Goal: Task Accomplishment & Management: Manage account settings

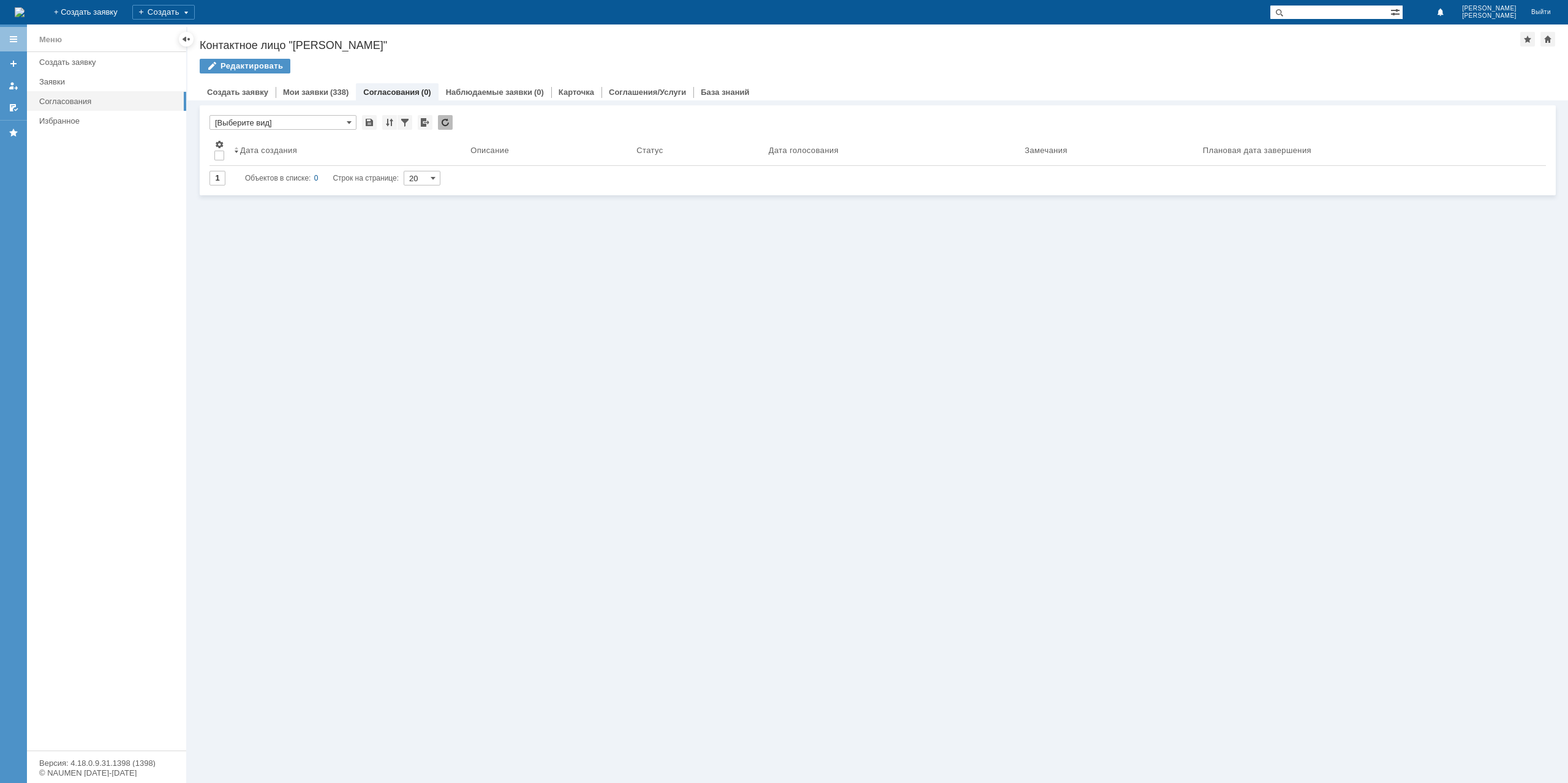
click at [305, 88] on link "Мои заявки" at bounding box center [306, 92] width 46 height 9
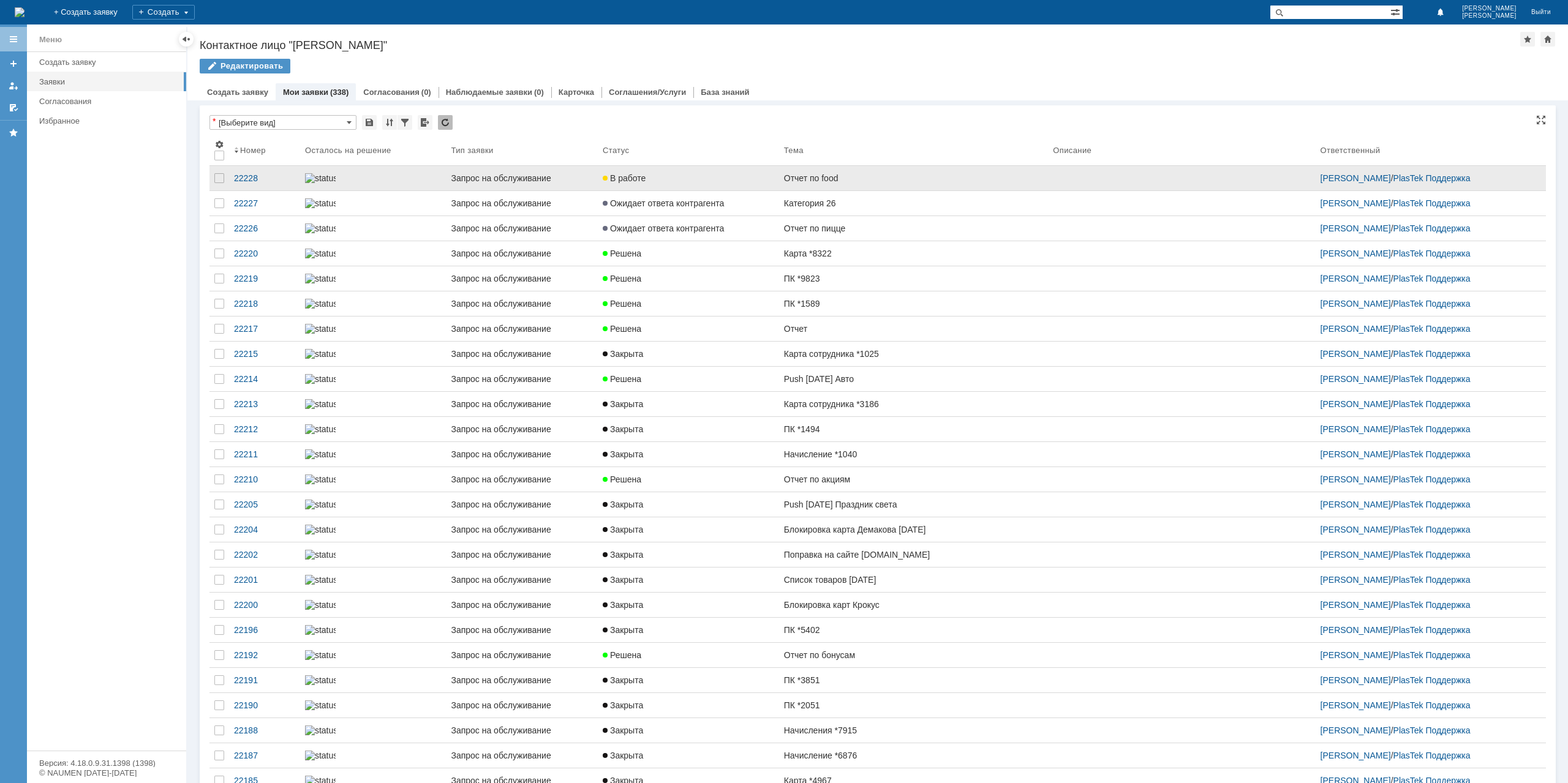
click at [717, 182] on div "В работе" at bounding box center [688, 178] width 172 height 10
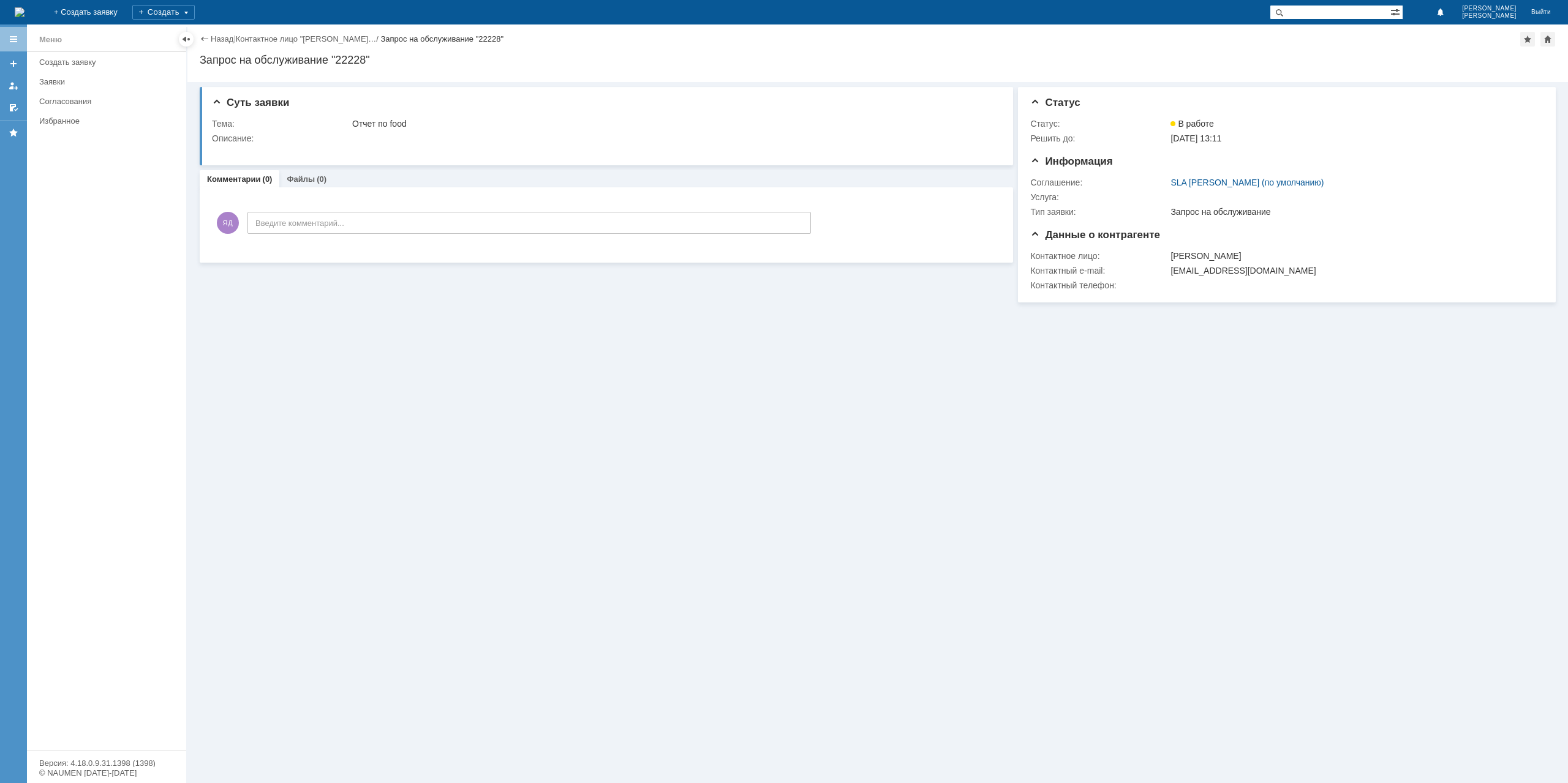
click at [222, 44] on div "Назад | Контактное лицо "[PERSON_NAME]… / Запрос на обслуживание "22228"" at bounding box center [878, 40] width 1356 height 15
click at [225, 40] on link "Назад" at bounding box center [222, 39] width 23 height 9
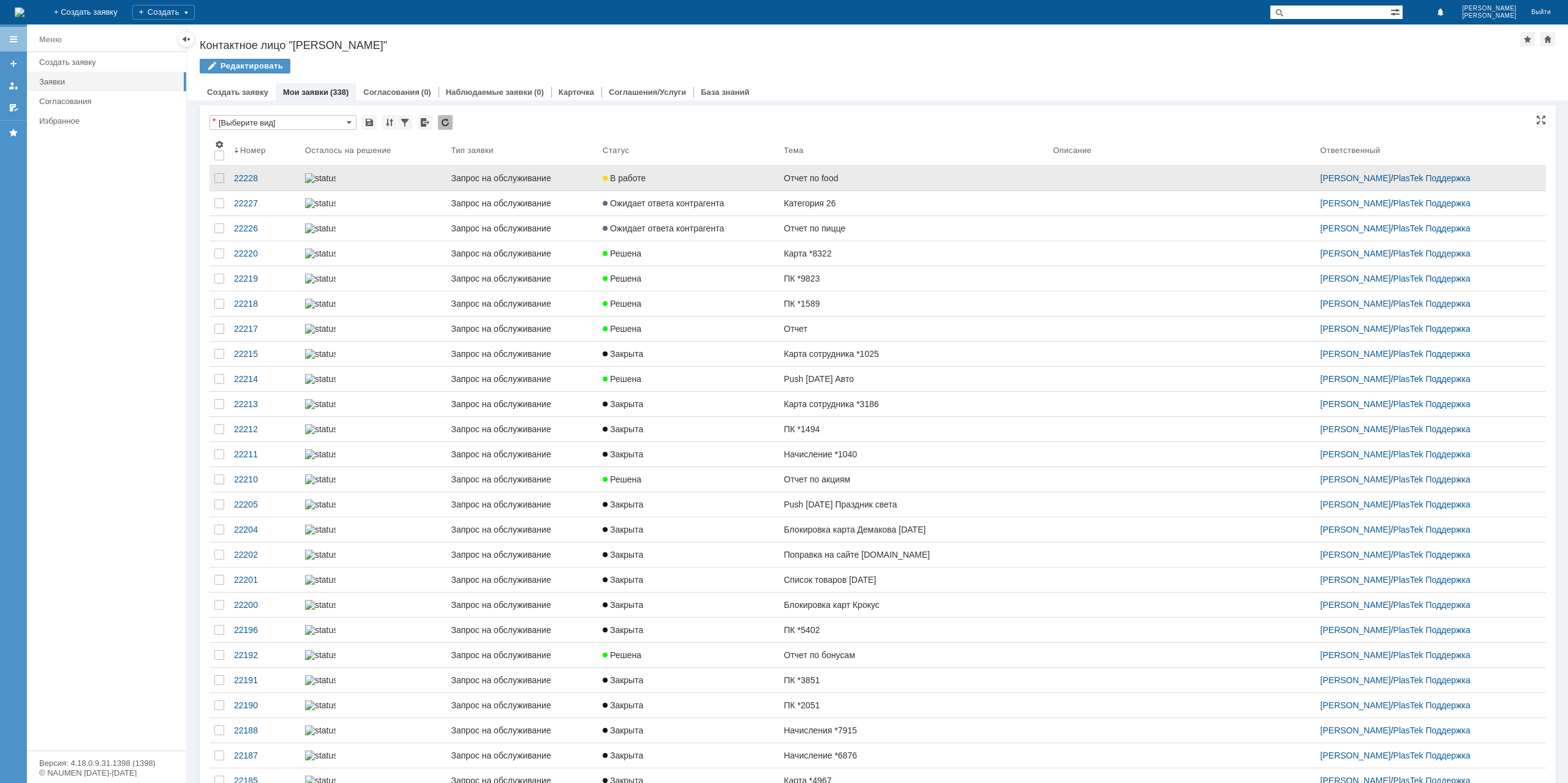
click at [611, 177] on span "В работе" at bounding box center [624, 178] width 43 height 10
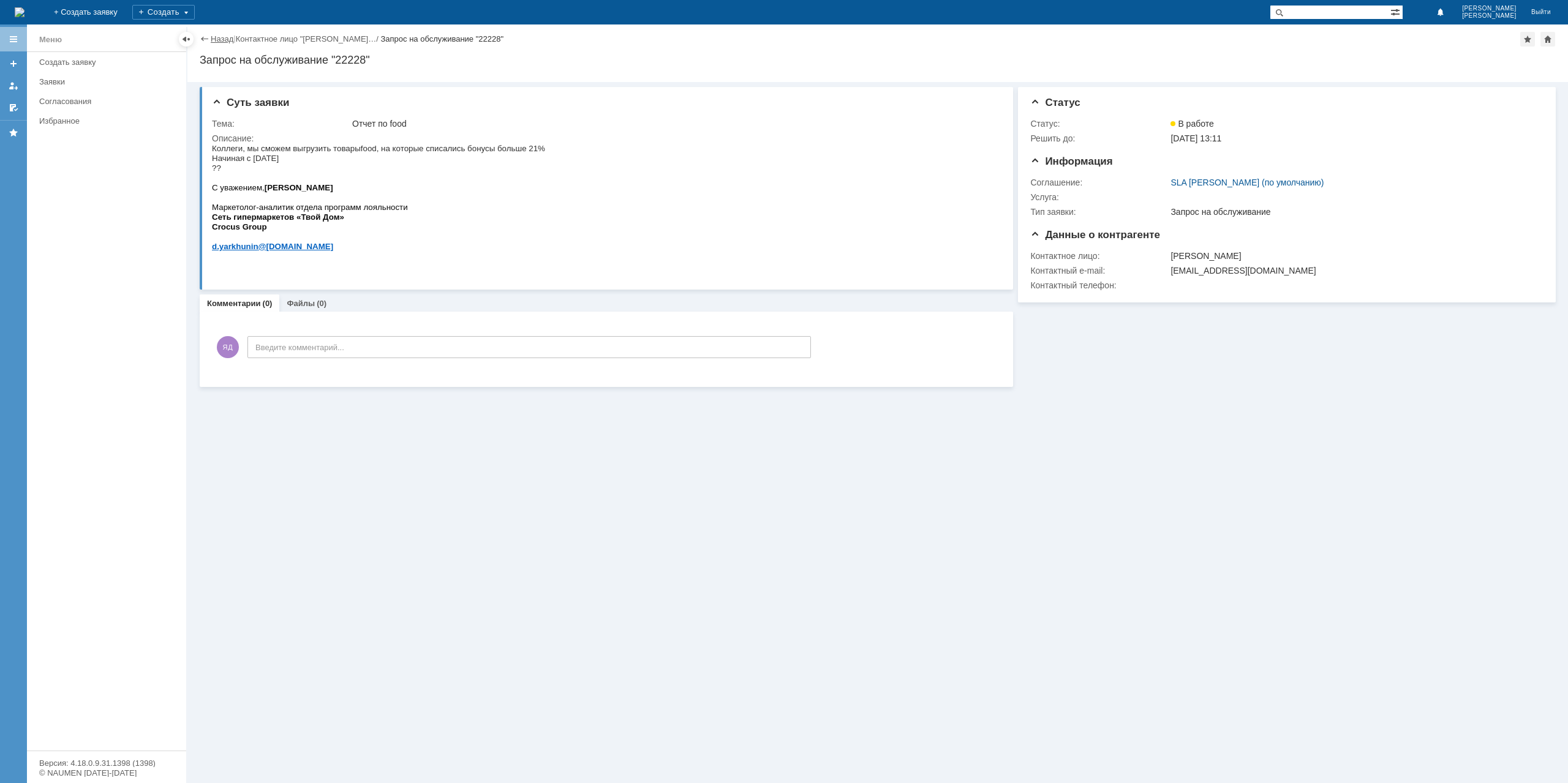
click at [219, 42] on link "Назад" at bounding box center [222, 39] width 23 height 9
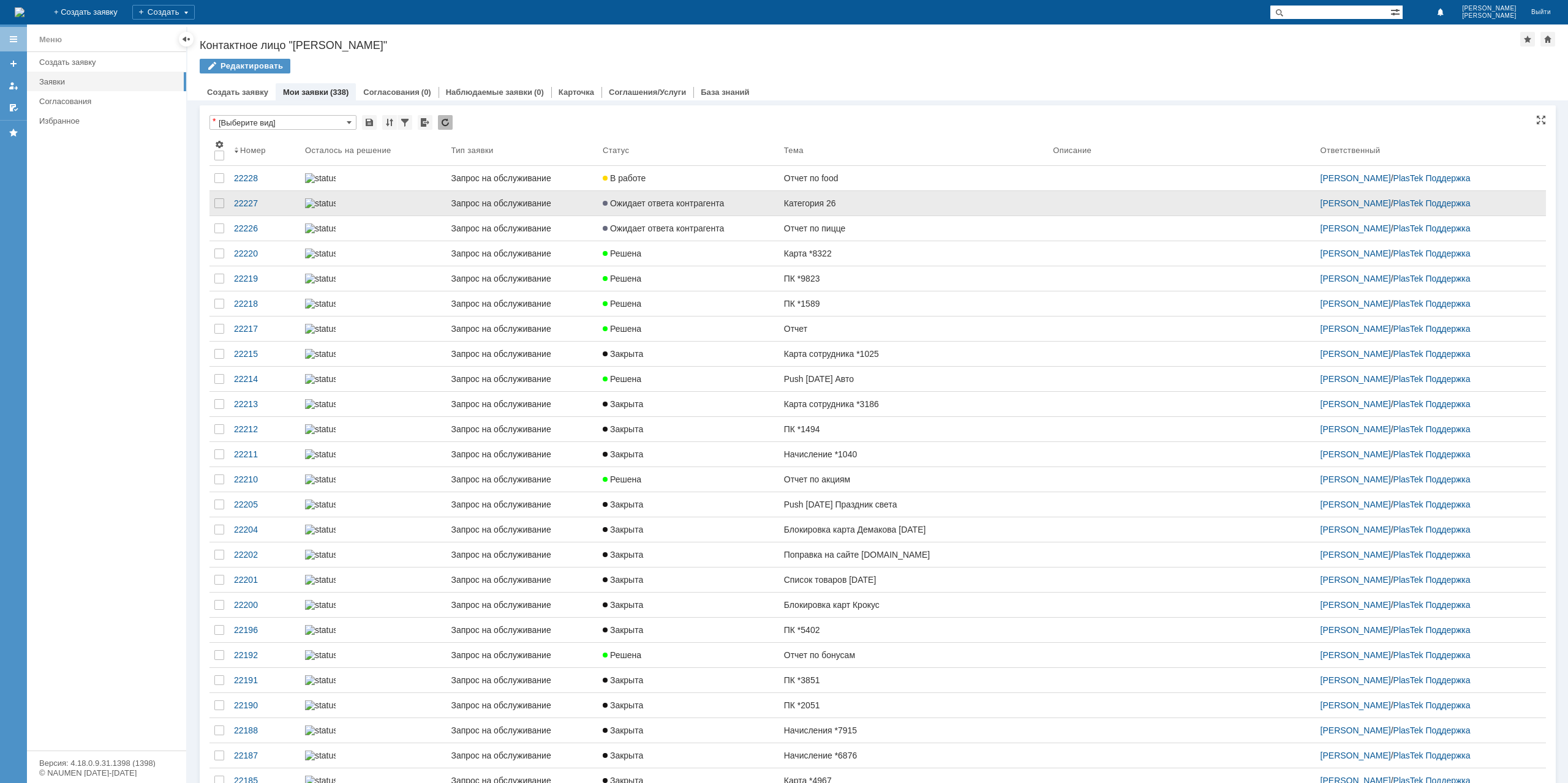
click at [822, 202] on link "Категория 26" at bounding box center [913, 203] width 269 height 25
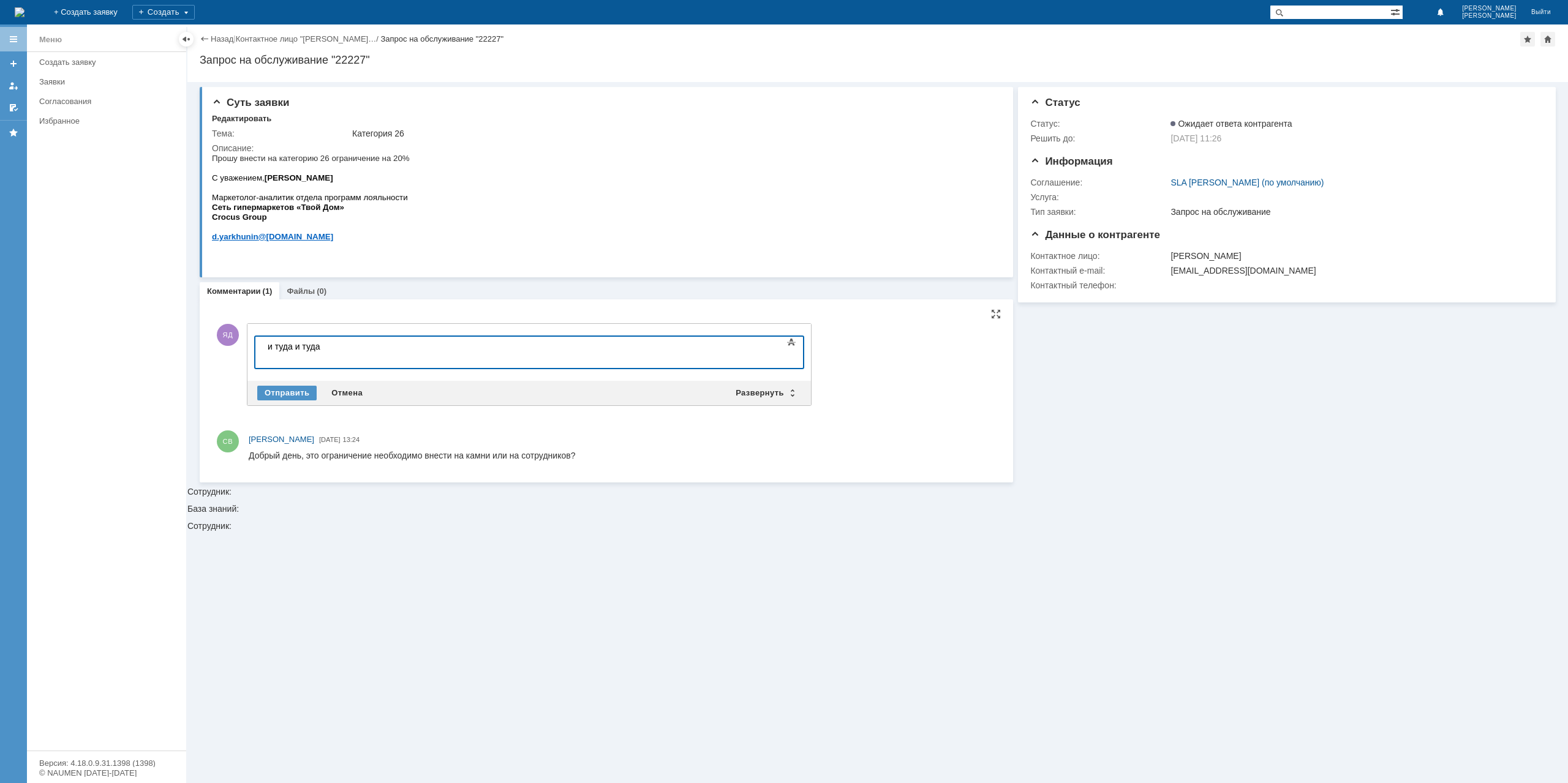
click at [280, 382] on div "Отправить Отмена Развернуть Свернуть" at bounding box center [529, 393] width 564 height 25
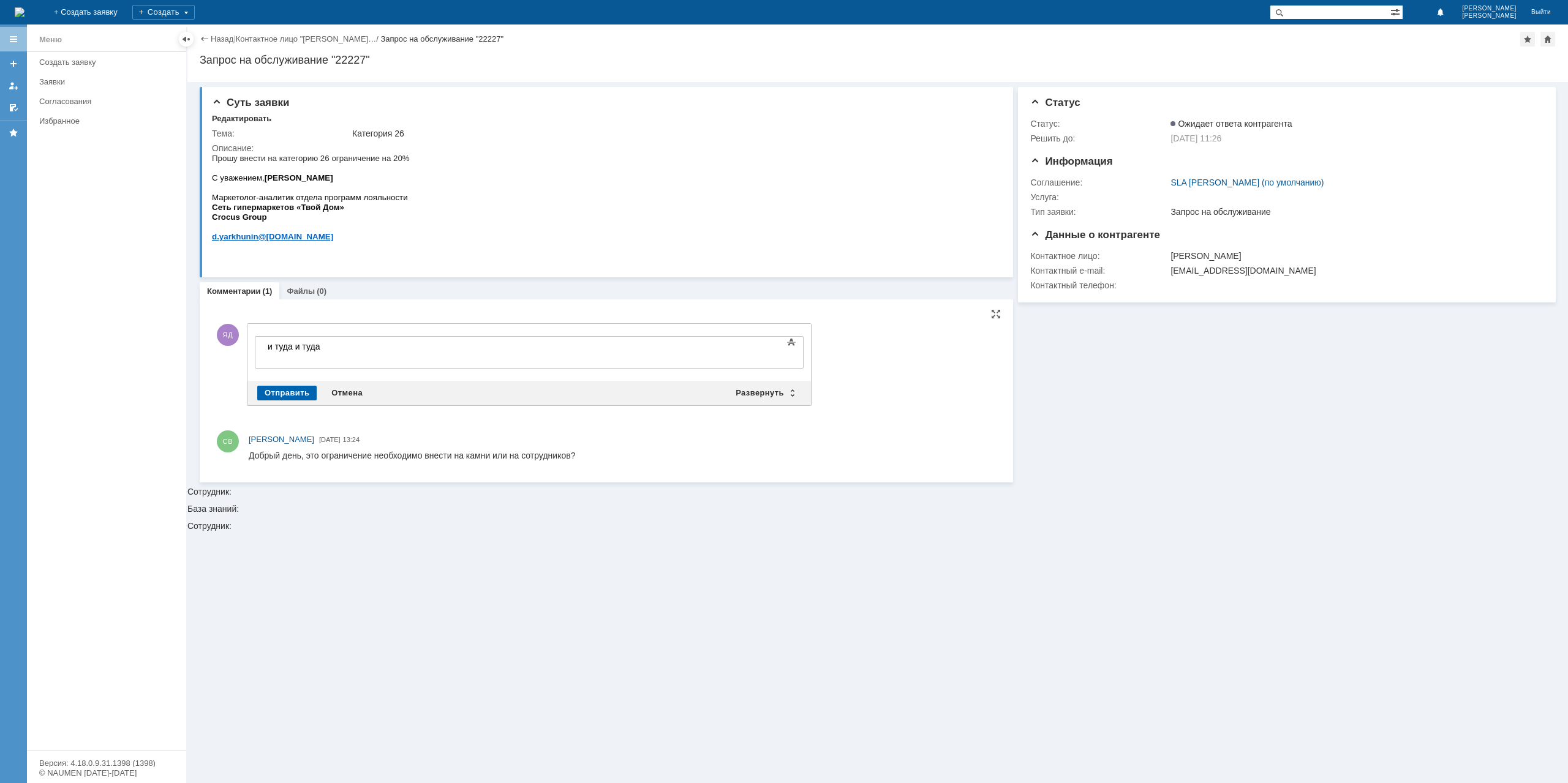
click at [279, 386] on div "Отправить" at bounding box center [287, 393] width 60 height 15
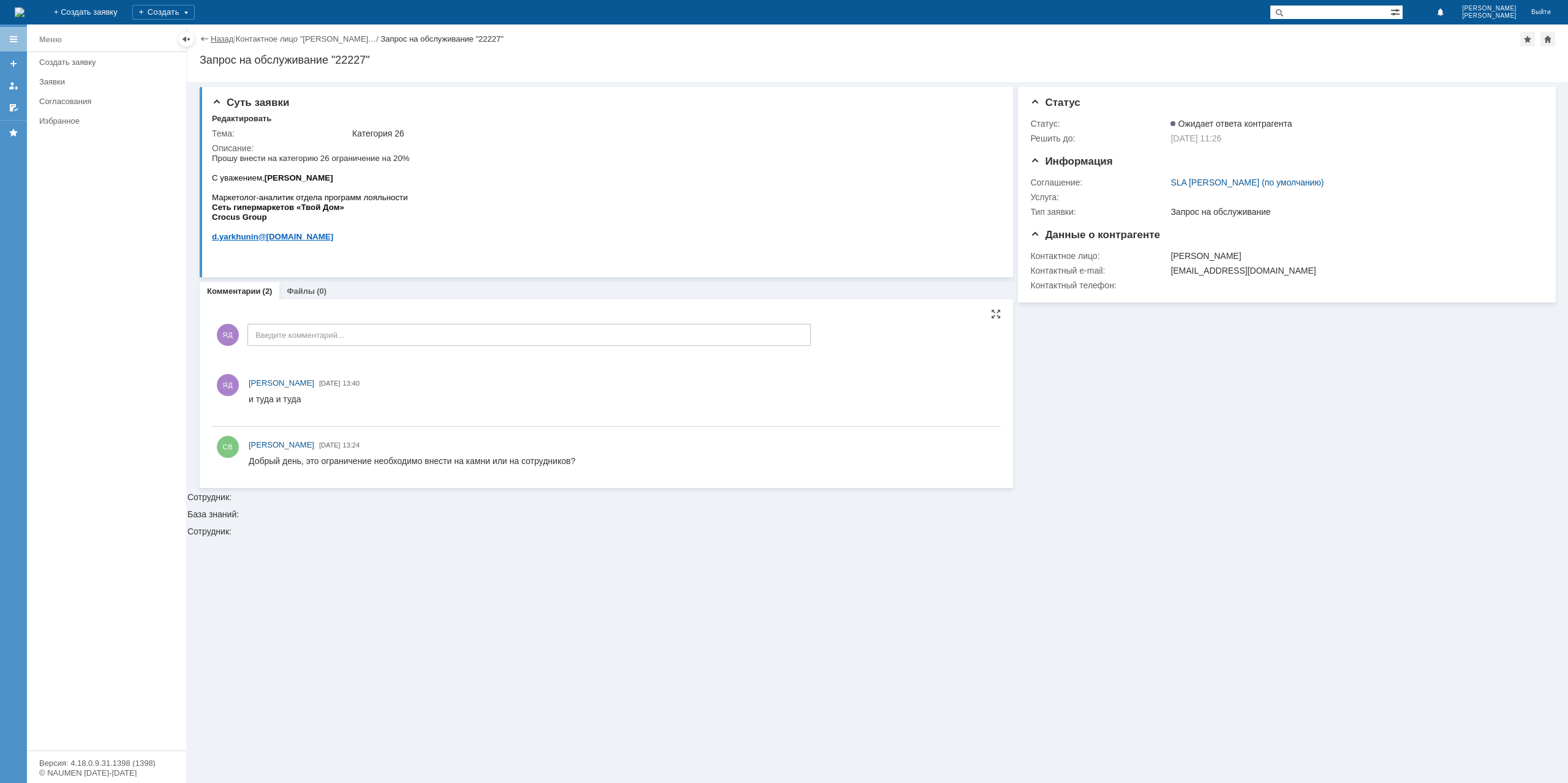
click at [218, 35] on link "Назад" at bounding box center [222, 39] width 23 height 9
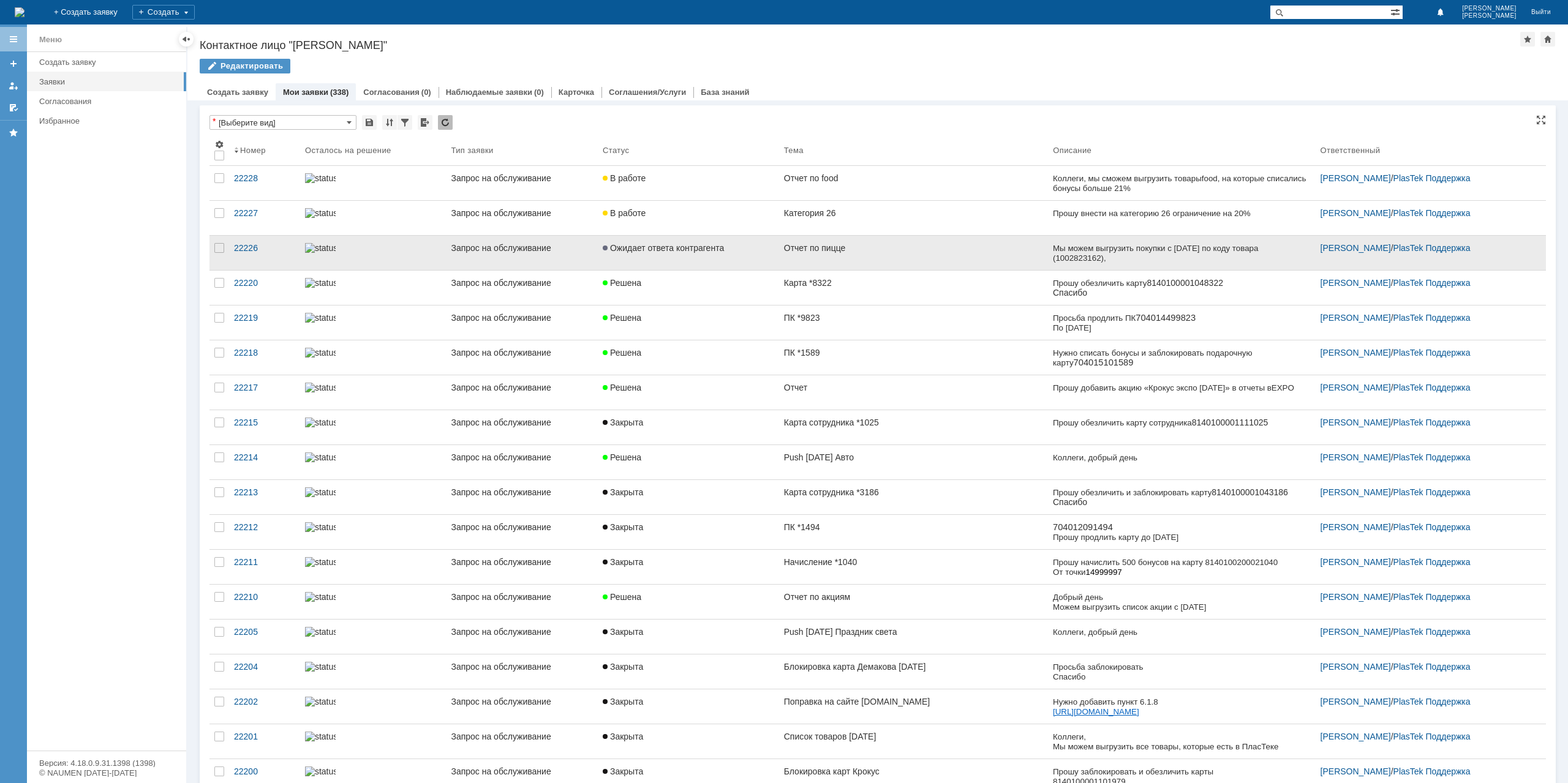
click at [838, 259] on link "Отчет по пицце" at bounding box center [913, 253] width 269 height 34
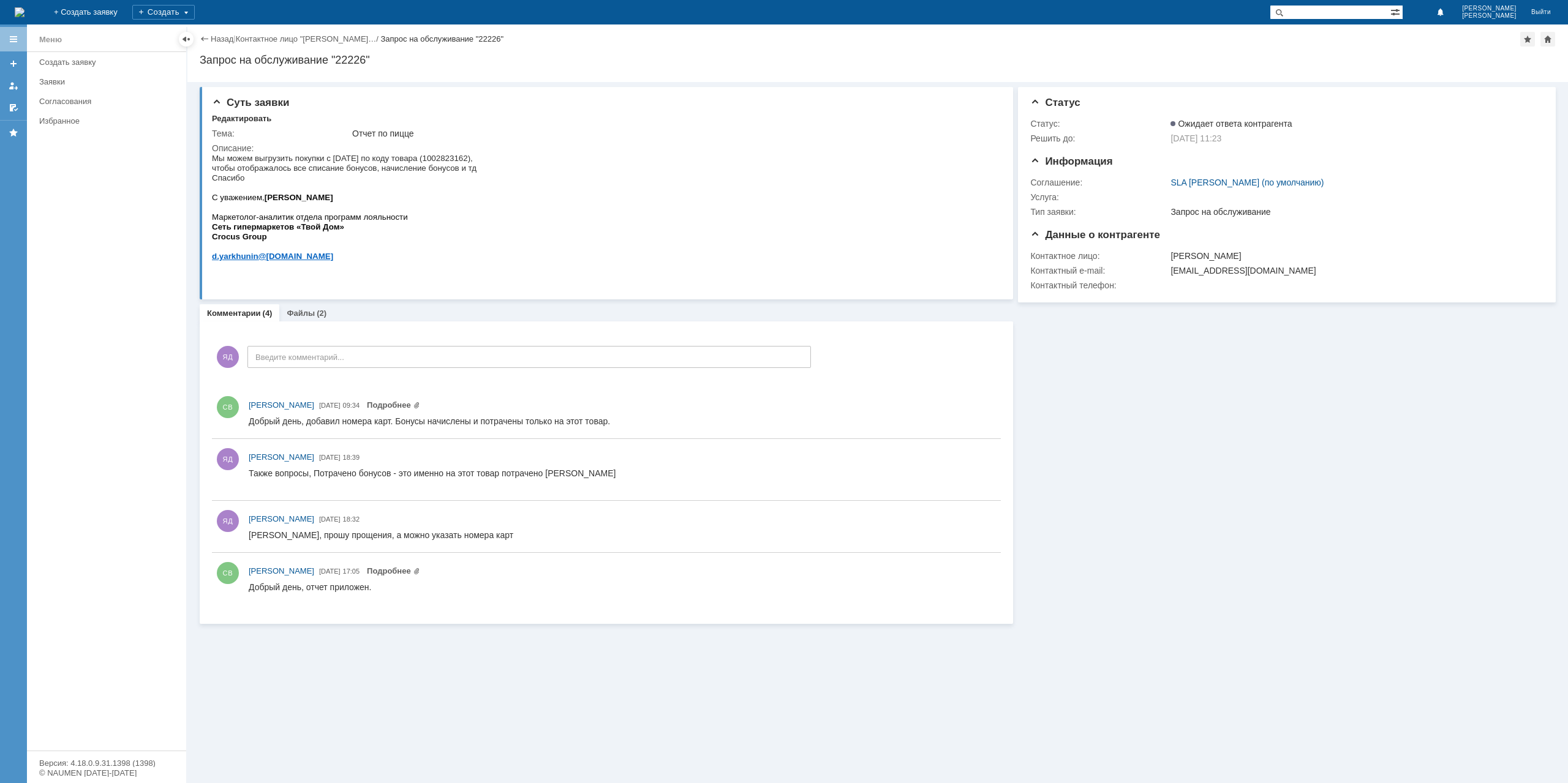
click at [204, 38] on div "Назад" at bounding box center [216, 39] width 34 height 9
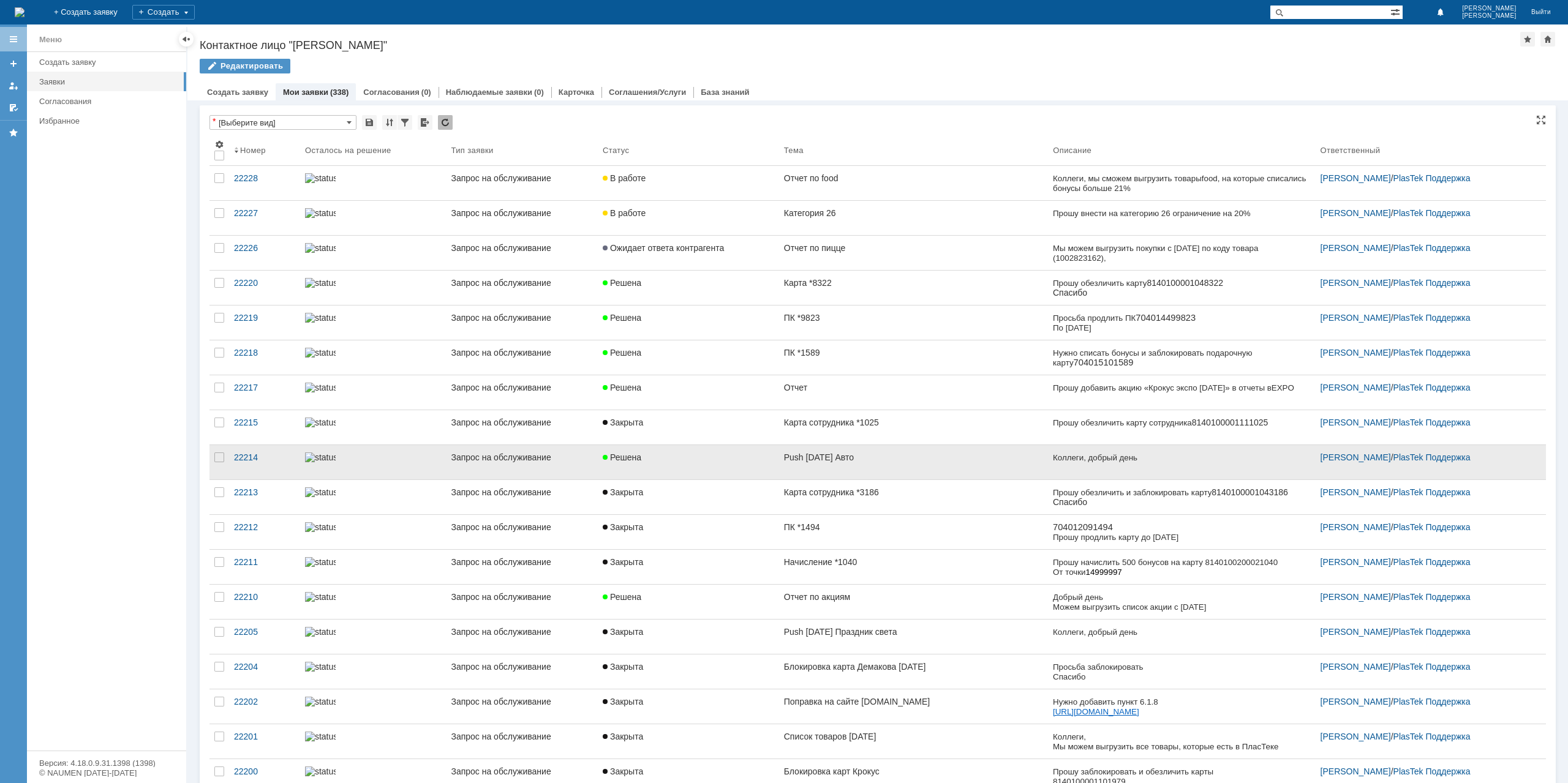
click at [839, 459] on div "Push [DATE] Авто" at bounding box center [913, 457] width 259 height 10
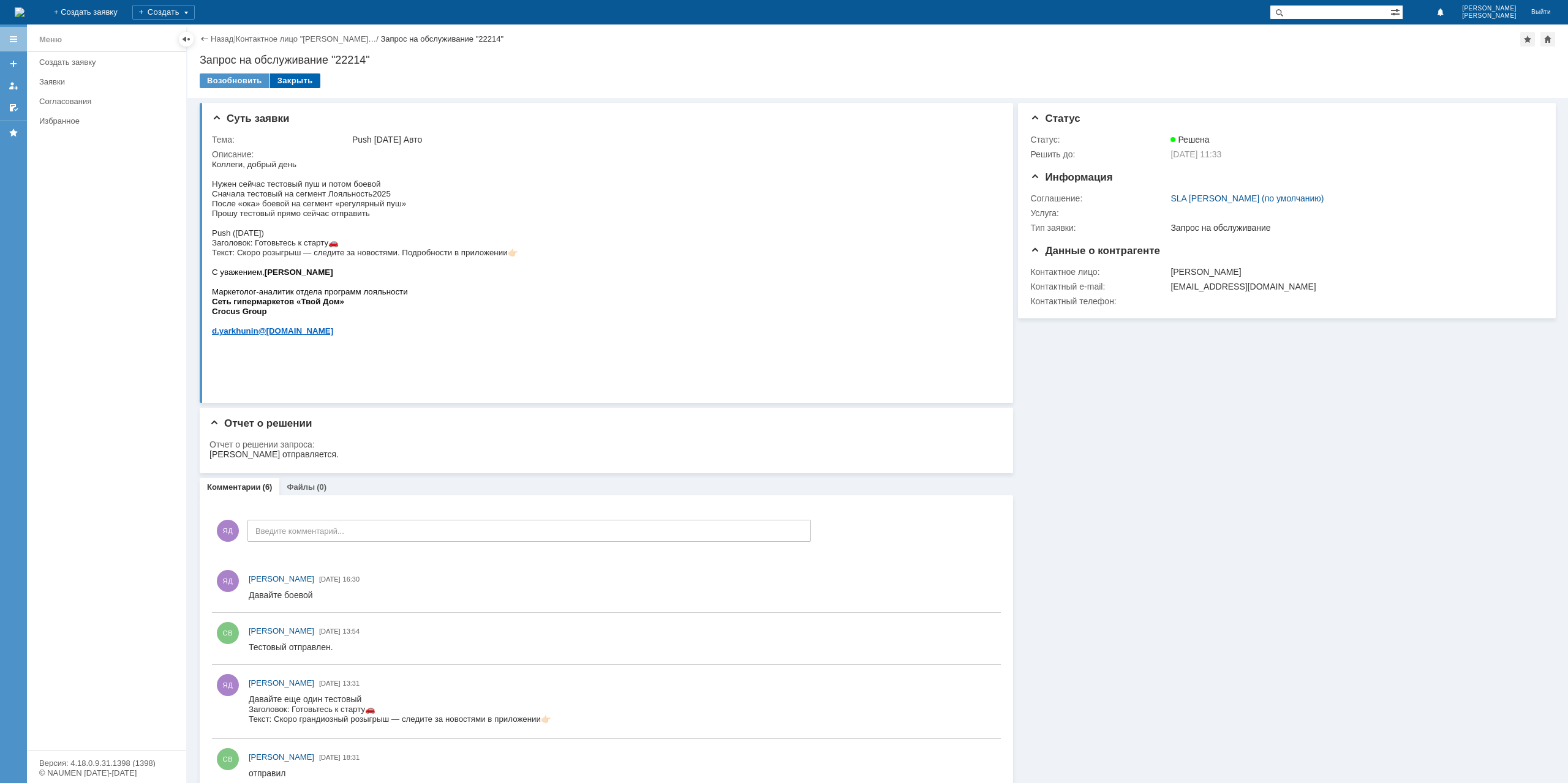
click at [289, 82] on div "Закрыть" at bounding box center [295, 81] width 50 height 15
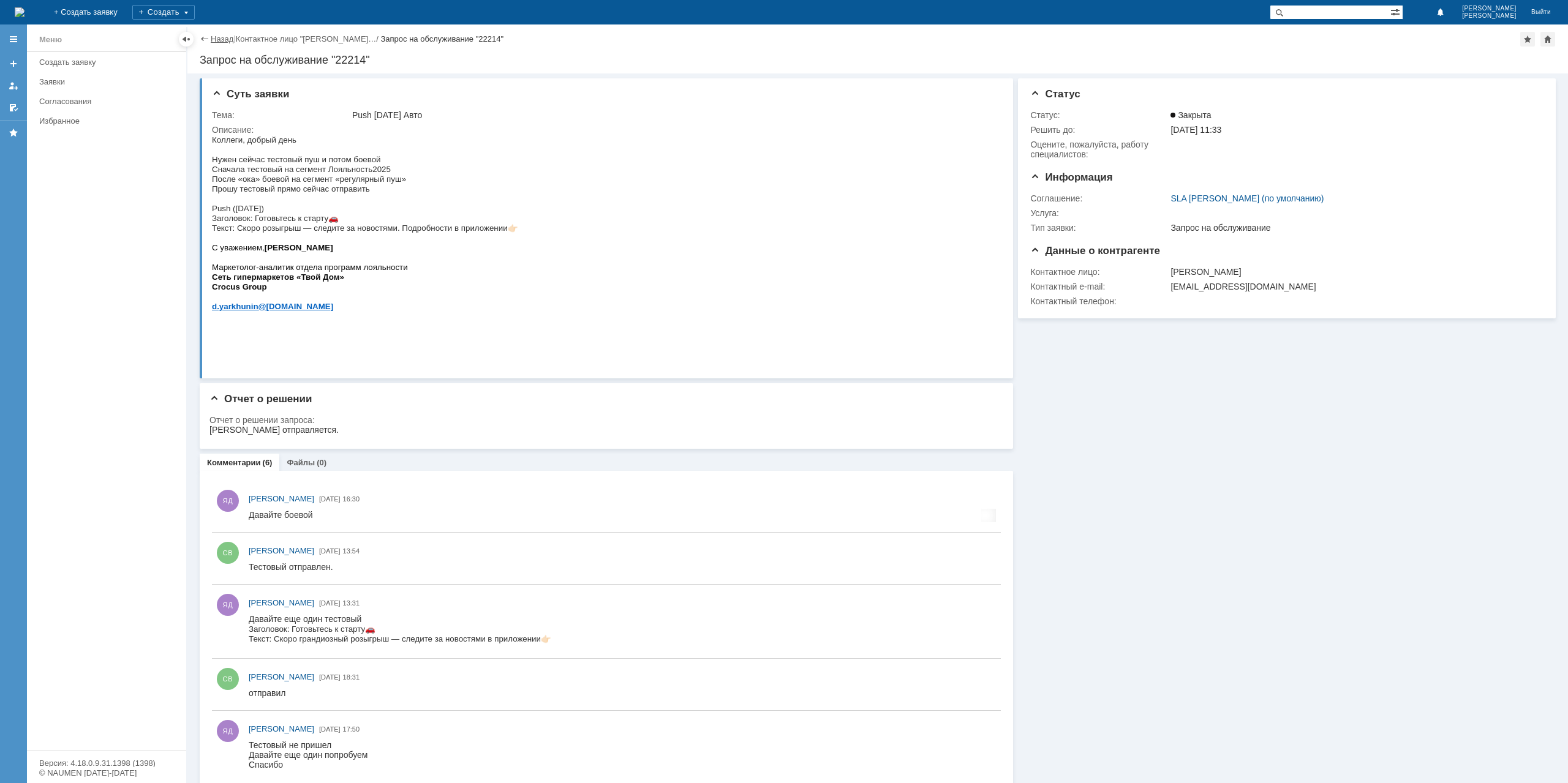
click at [225, 44] on link "Назад" at bounding box center [222, 39] width 23 height 9
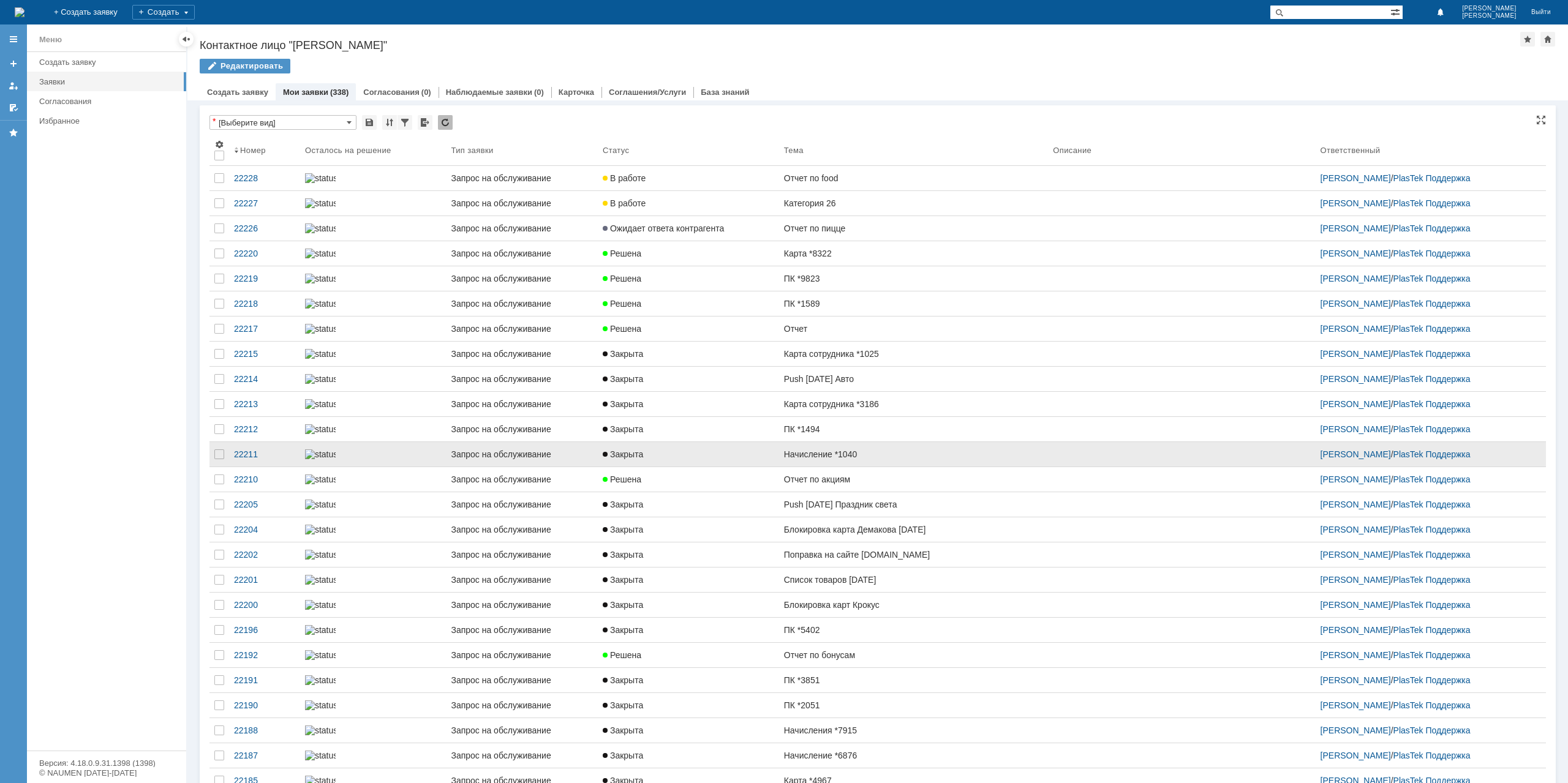
drag, startPoint x: 833, startPoint y: 542, endPoint x: 818, endPoint y: 545, distance: 15.3
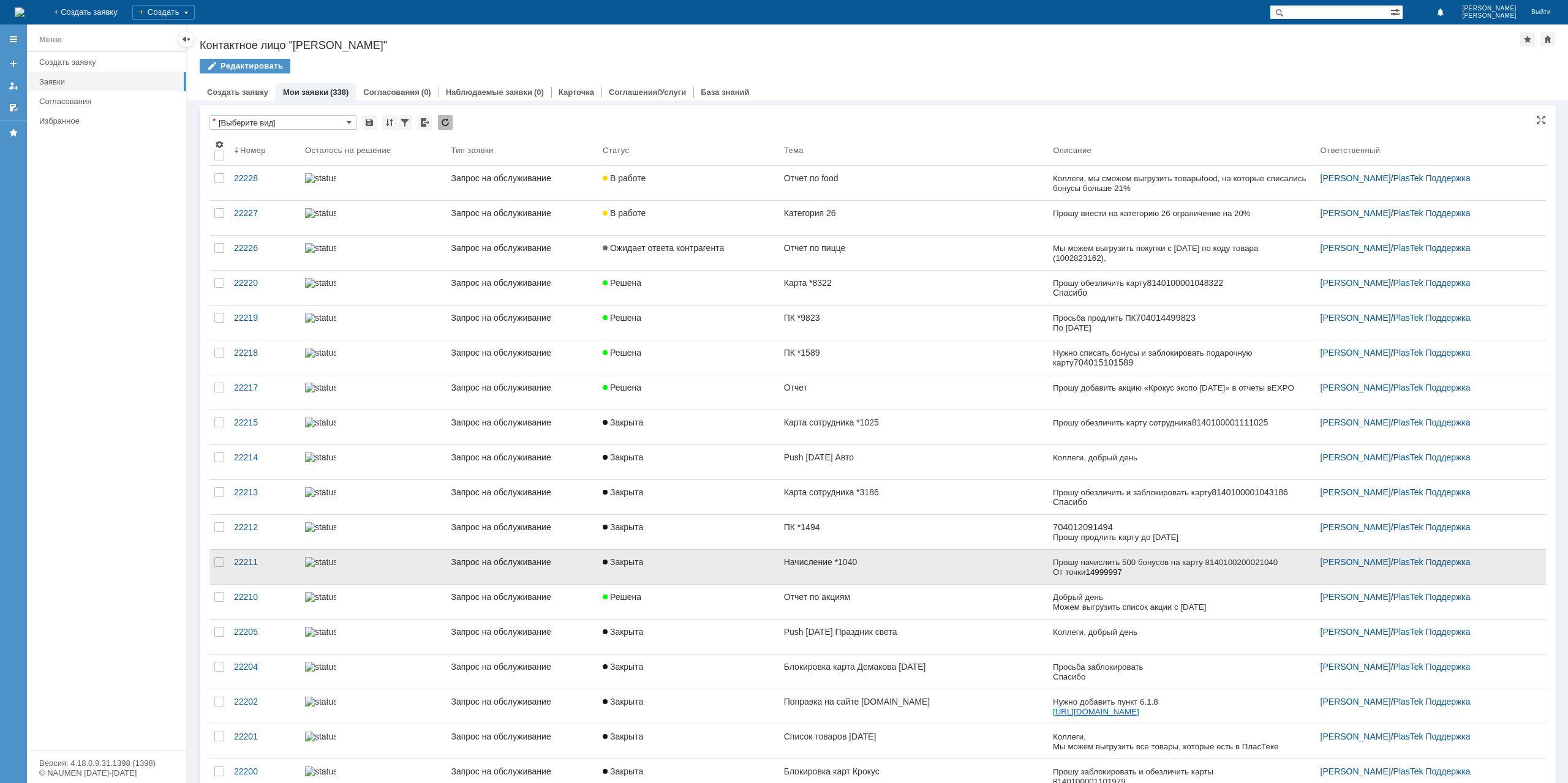
click at [769, 571] on link "Закрыта" at bounding box center [688, 567] width 182 height 34
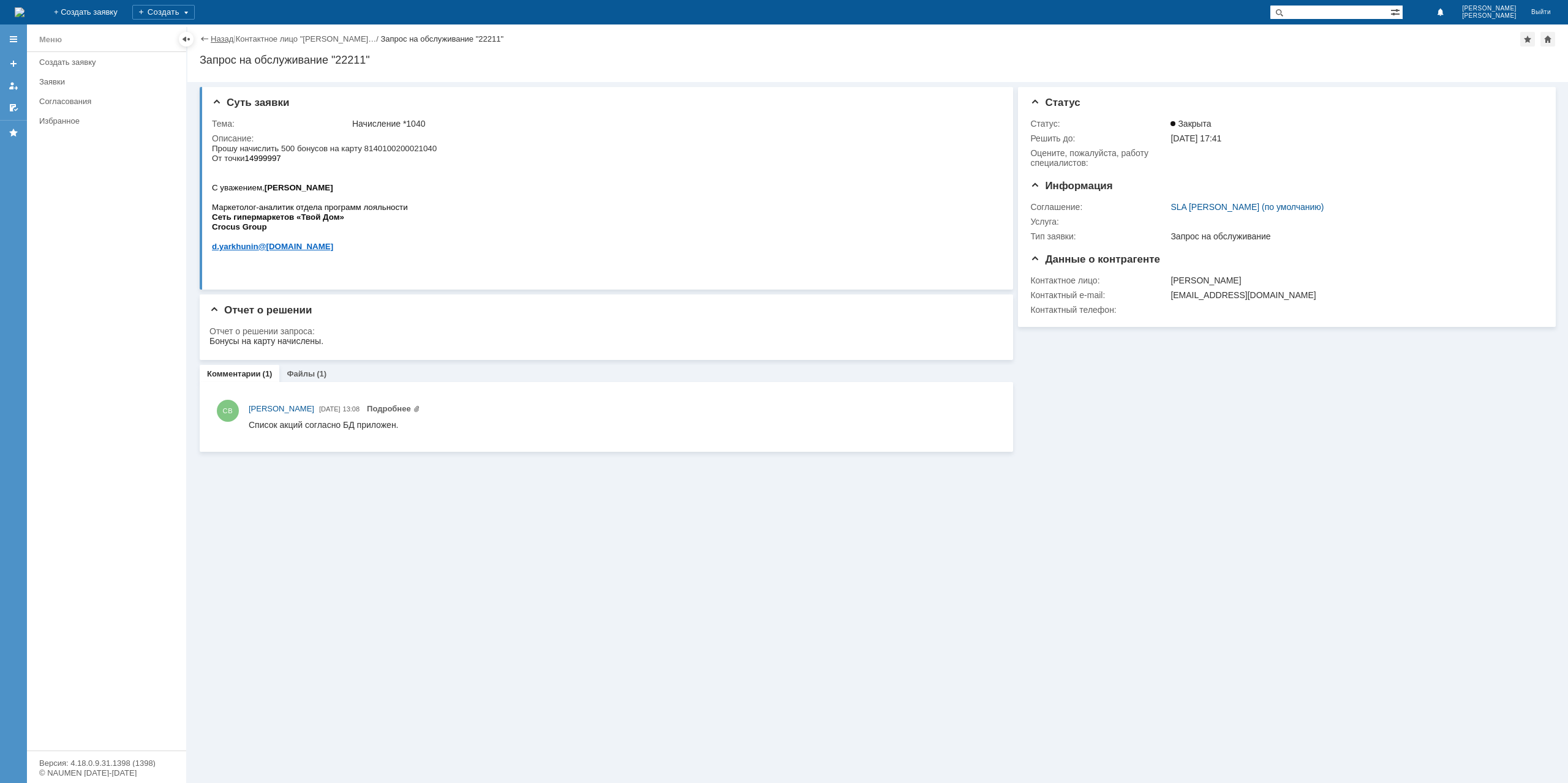
click at [223, 40] on link "Назад" at bounding box center [222, 39] width 23 height 9
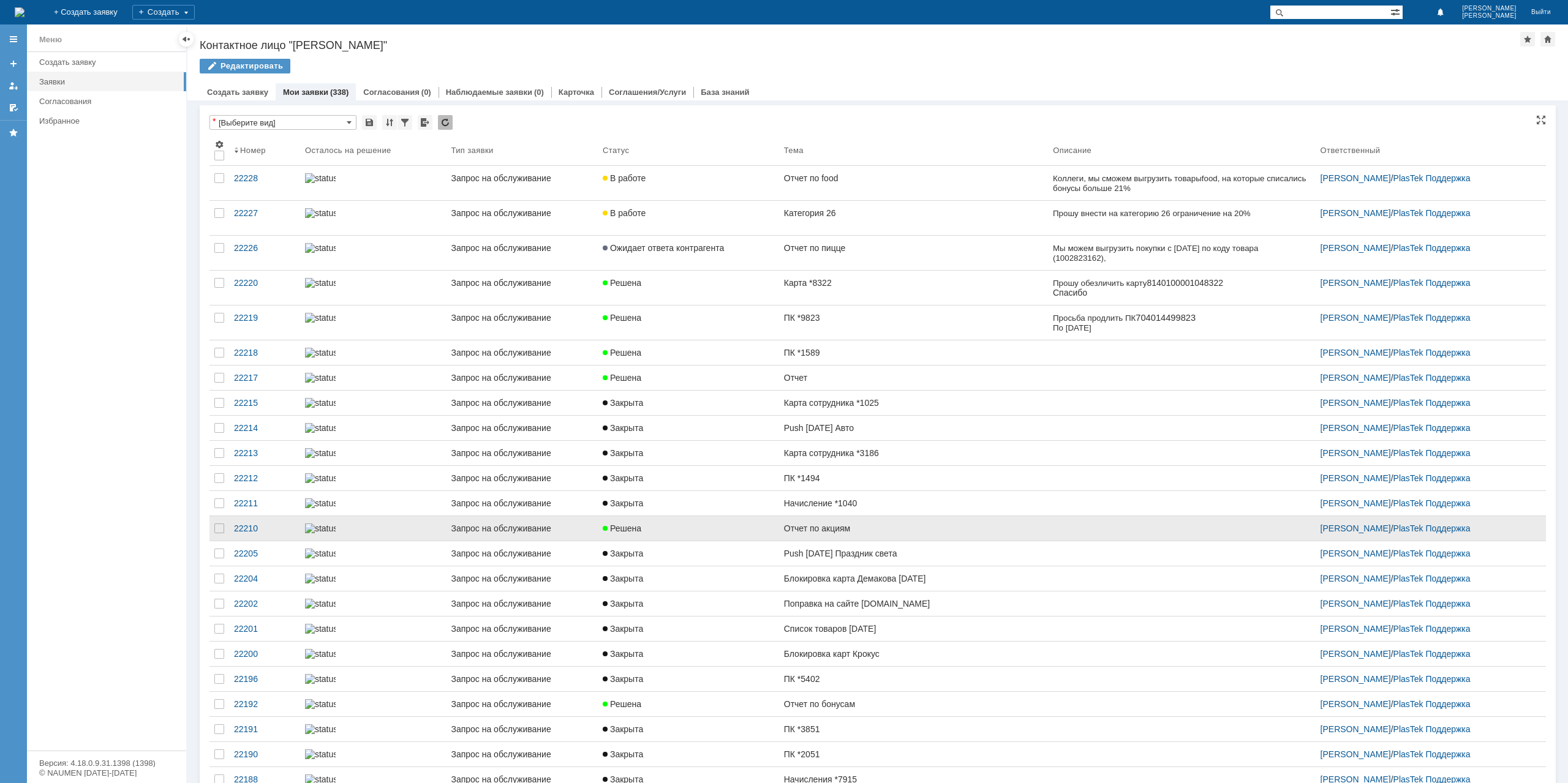
click at [741, 533] on div "Решена" at bounding box center [688, 528] width 172 height 10
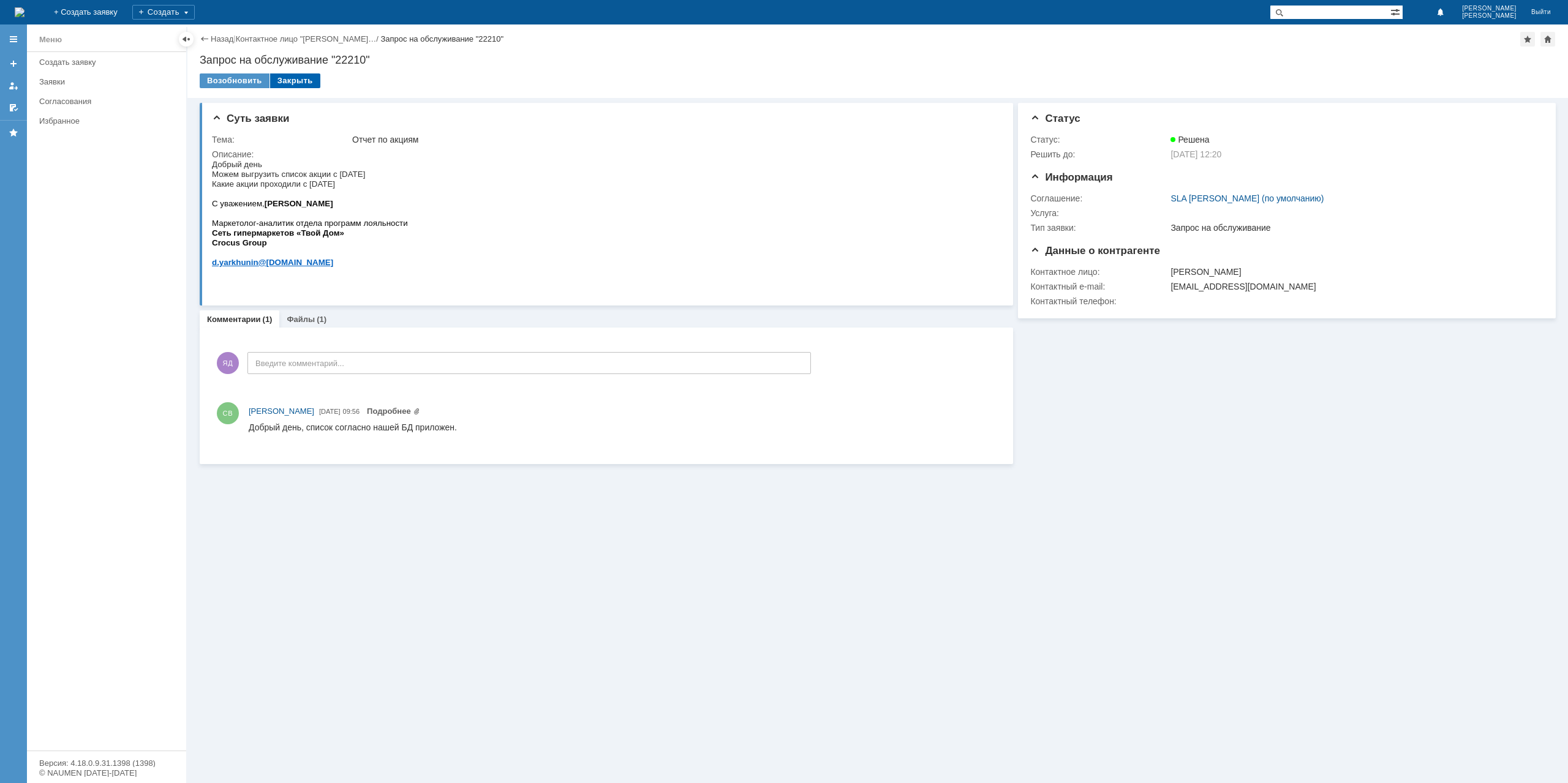
click at [300, 81] on div "Закрыть" at bounding box center [295, 81] width 50 height 15
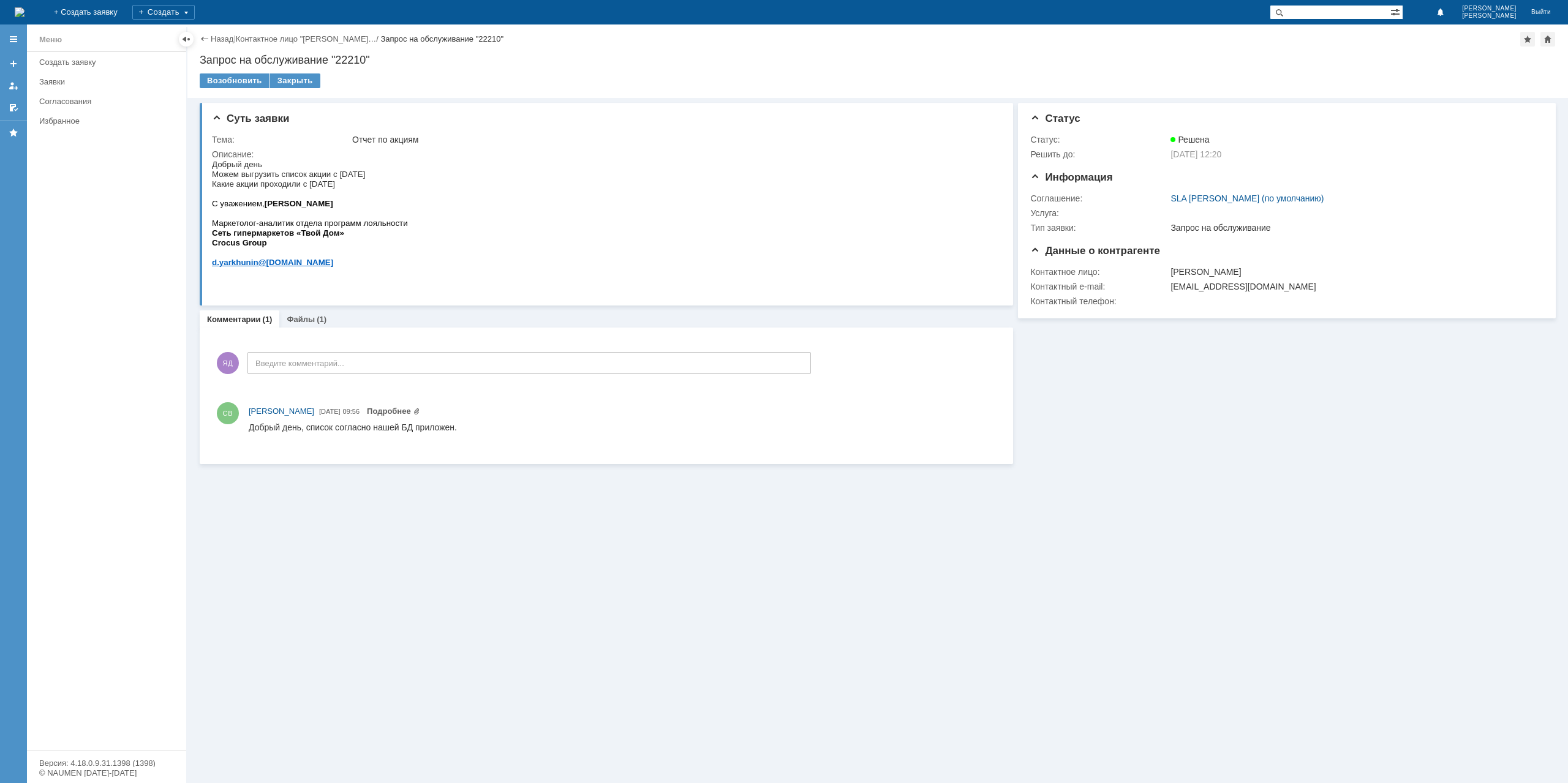
click at [223, 40] on link "Назад" at bounding box center [222, 39] width 23 height 9
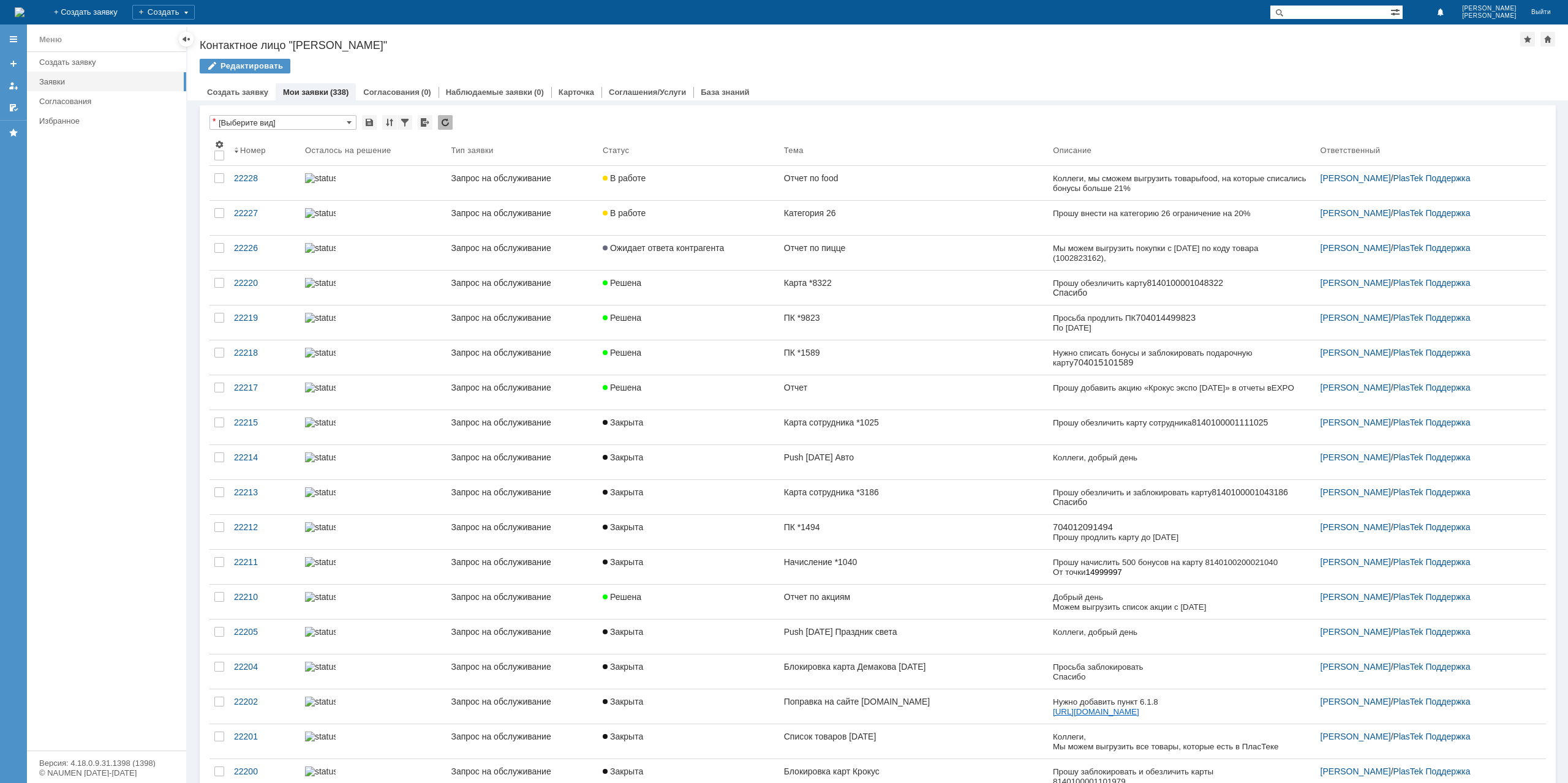
drag, startPoint x: 917, startPoint y: 324, endPoint x: 904, endPoint y: 327, distance: 13.3
click at [919, 324] on link "ПК *9823" at bounding box center [913, 322] width 269 height 34
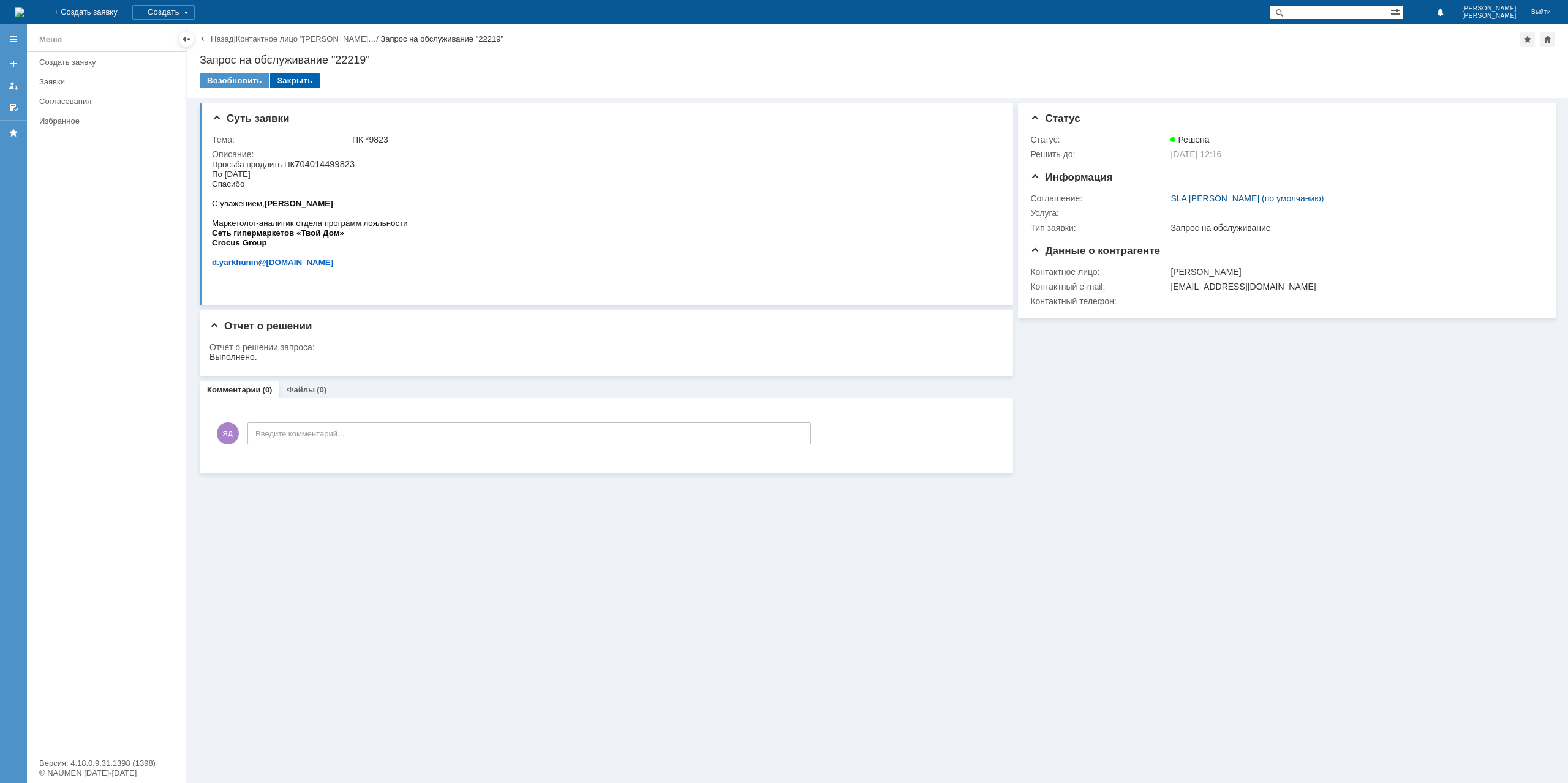
click at [290, 84] on div "Закрыть" at bounding box center [295, 81] width 50 height 15
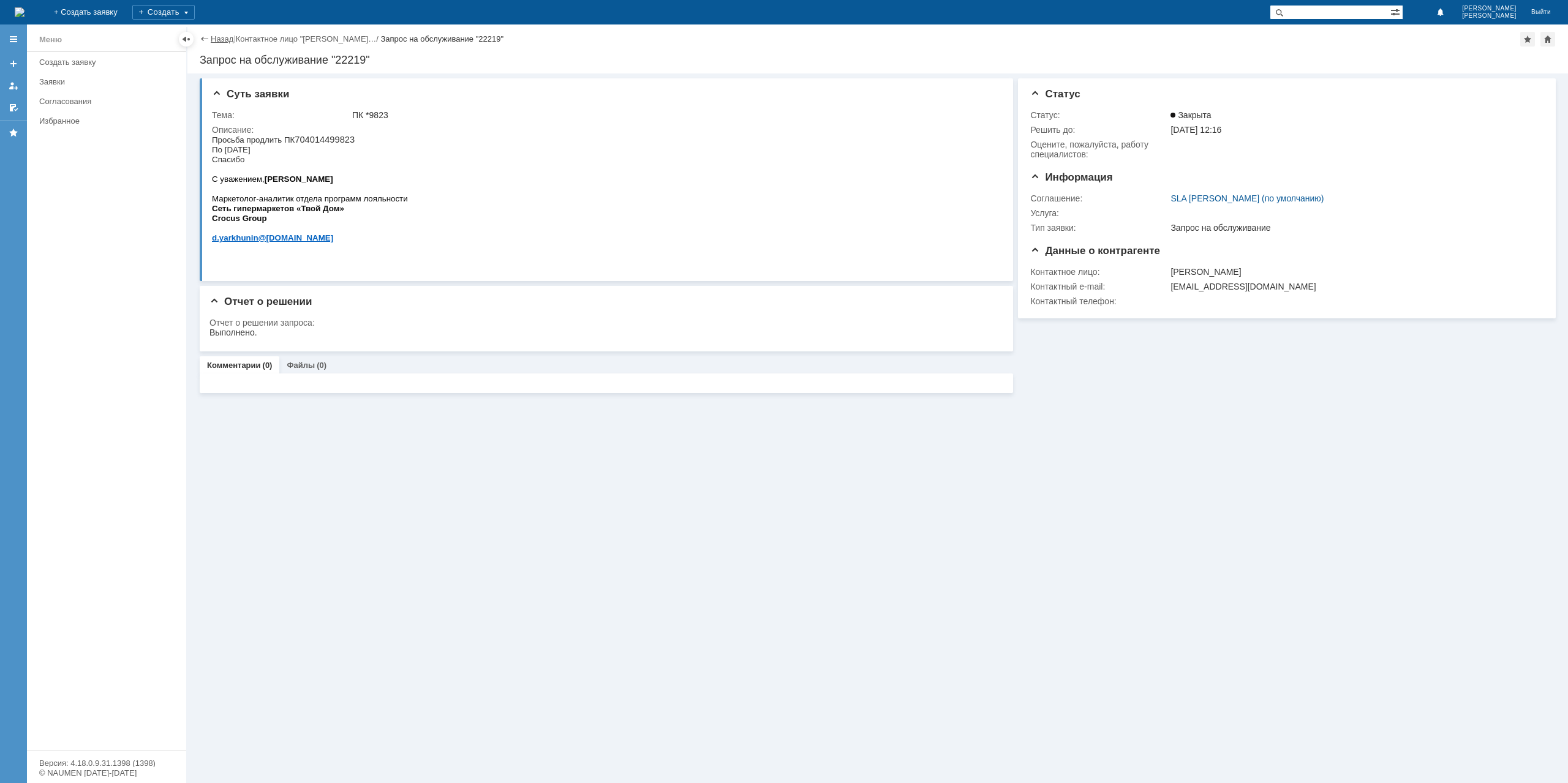
click at [222, 39] on link "Назад" at bounding box center [222, 39] width 23 height 9
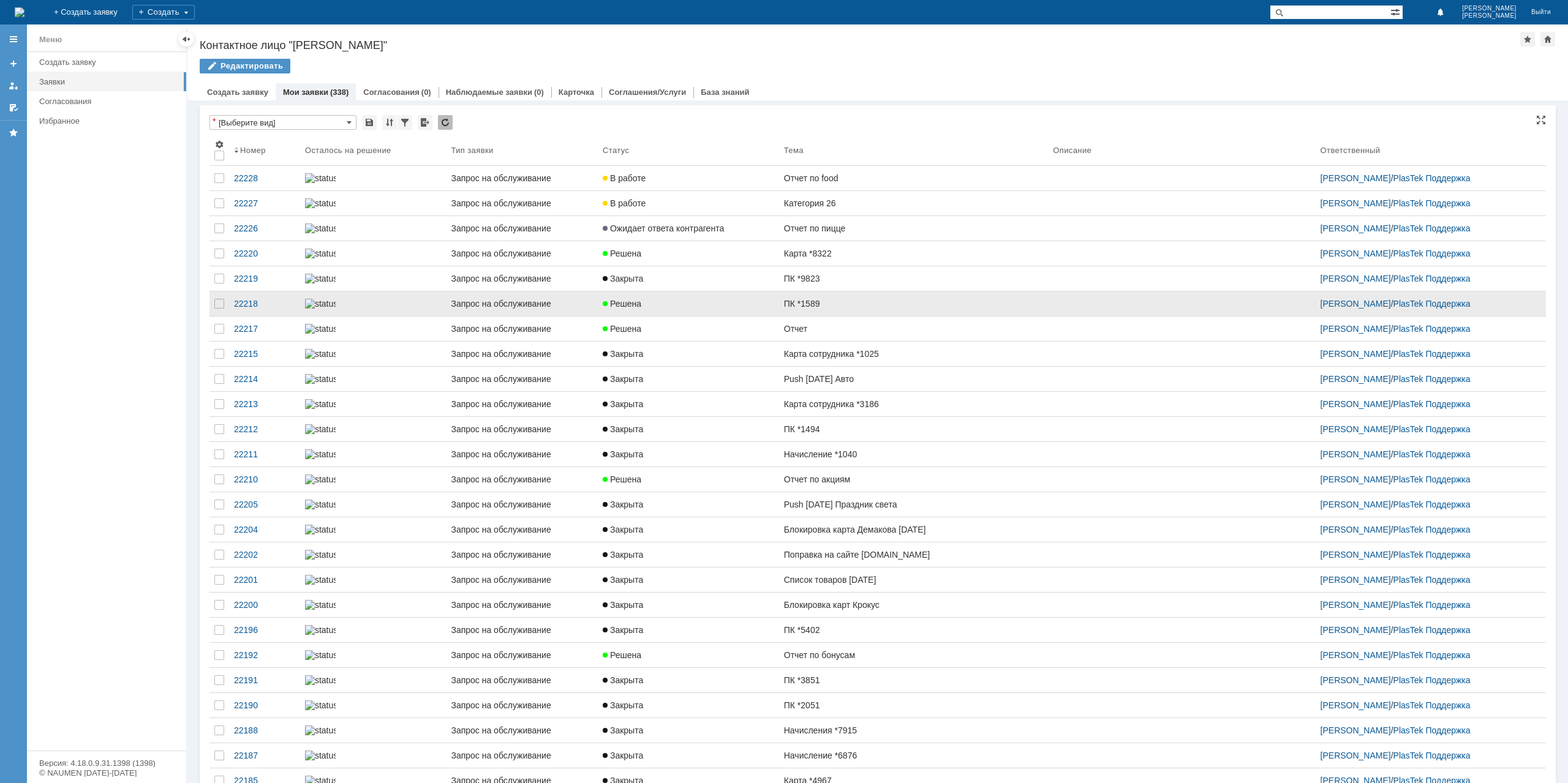
click at [852, 309] on div "ПК *1589" at bounding box center [913, 303] width 259 height 10
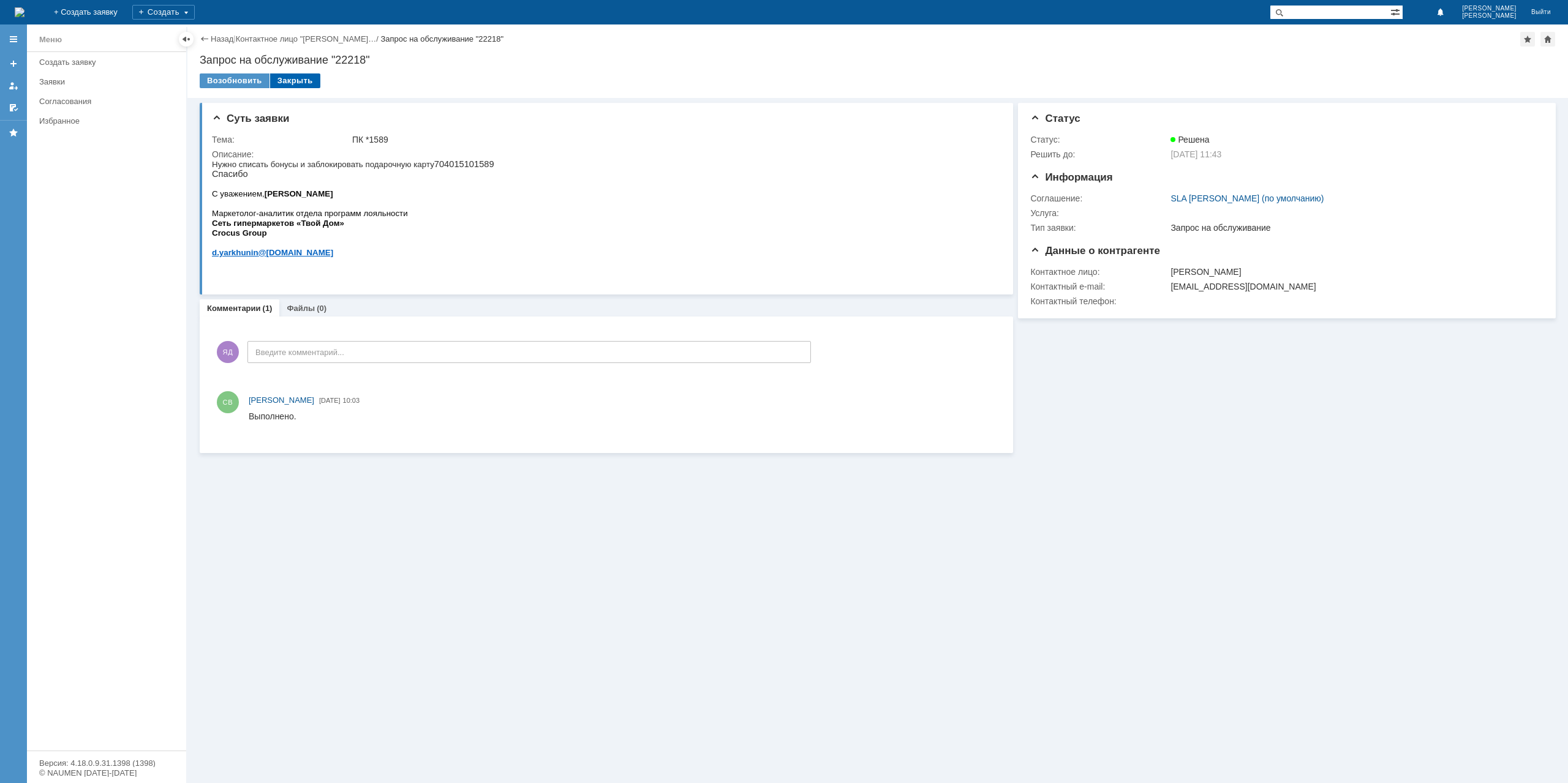
click at [285, 81] on div "Закрыть" at bounding box center [295, 81] width 50 height 15
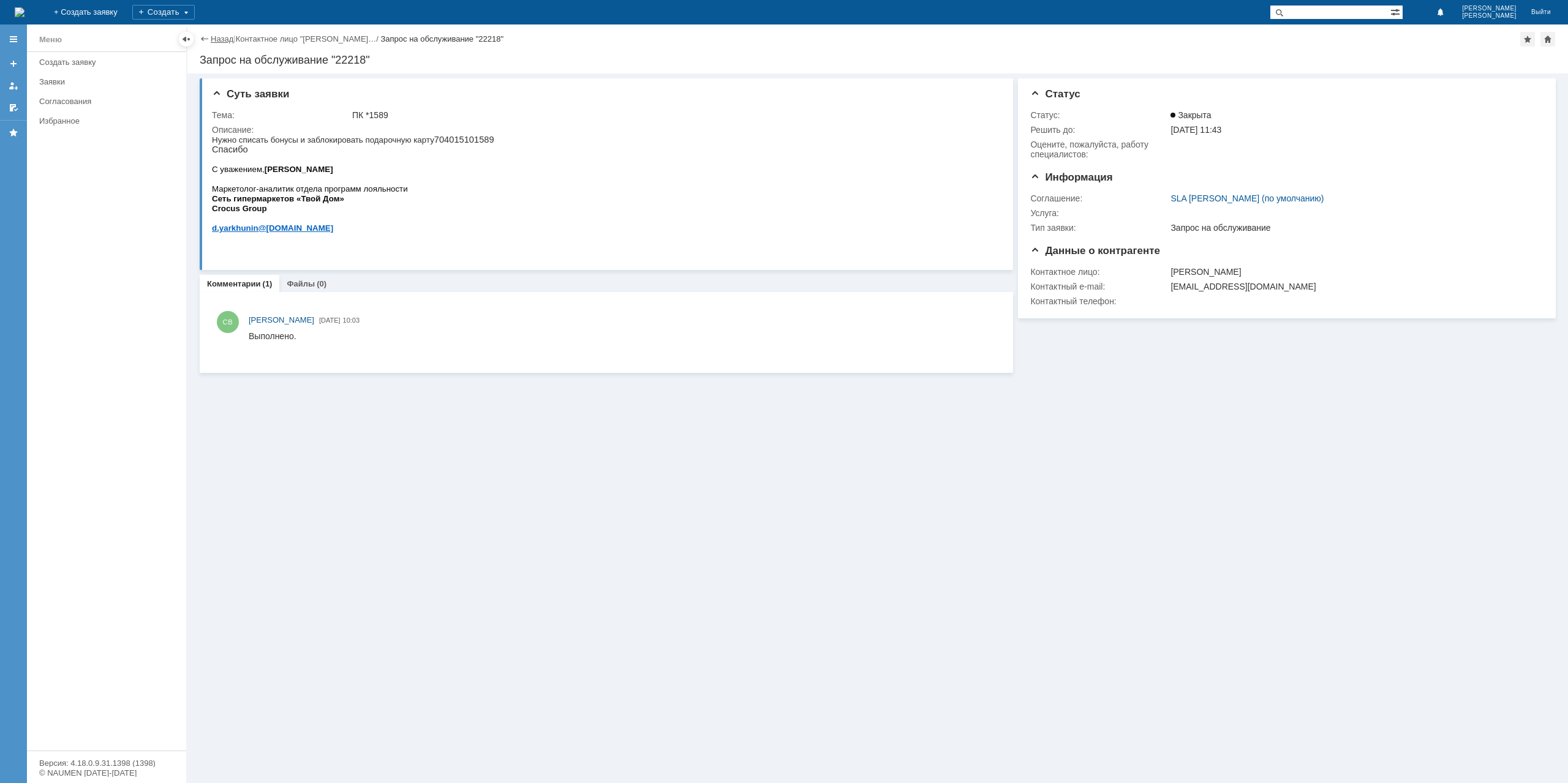
click at [219, 35] on link "Назад" at bounding box center [222, 39] width 23 height 9
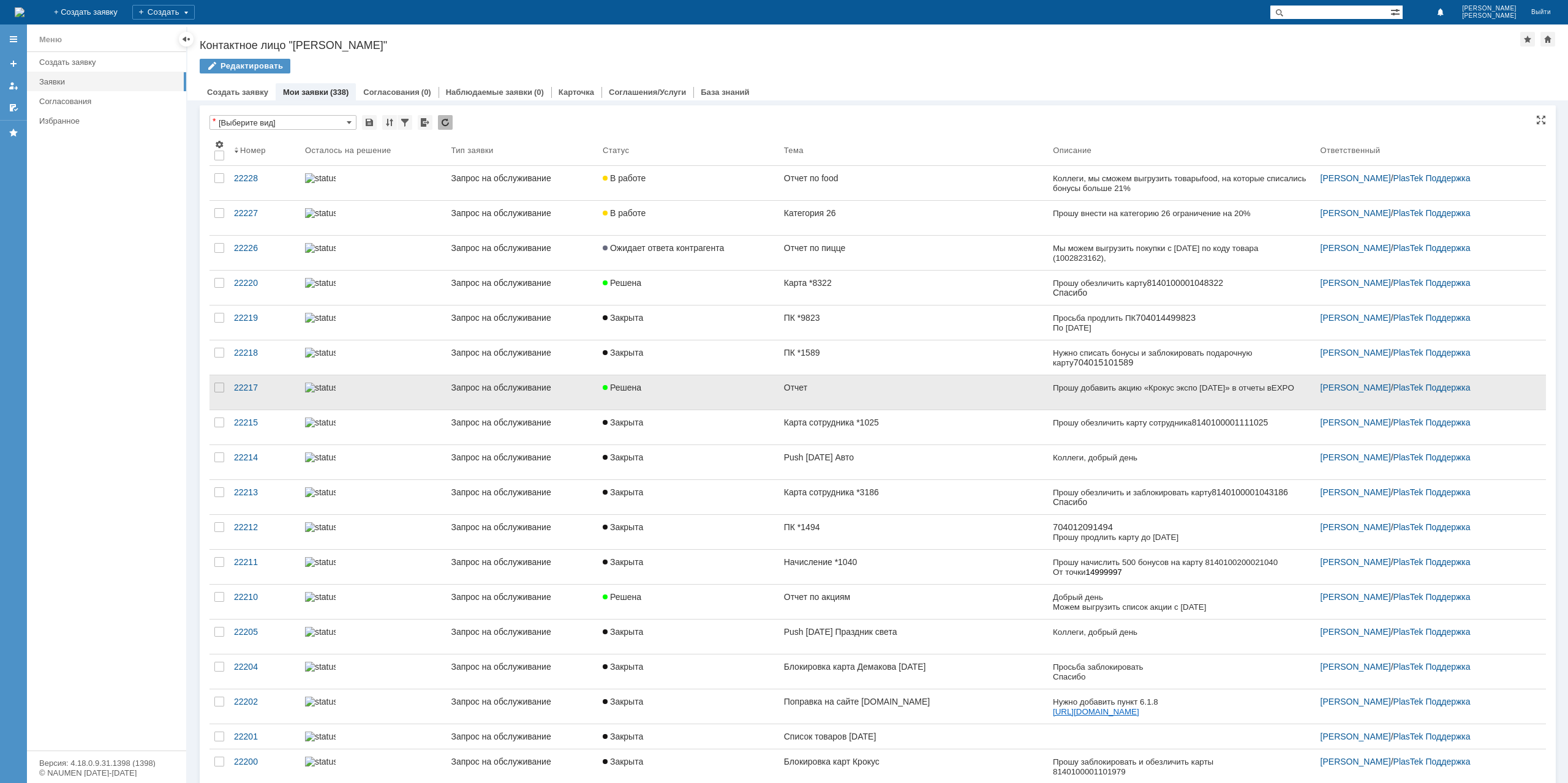
click at [876, 388] on div "Отчет" at bounding box center [913, 387] width 259 height 10
